Goal: Information Seeking & Learning: Learn about a topic

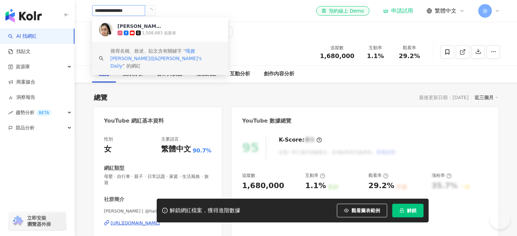
click at [145, 11] on input "**********" at bounding box center [118, 10] width 53 height 11
click at [157, 31] on div "2,244,276 追蹤者" at bounding box center [159, 33] width 34 height 6
